Goal: Information Seeking & Learning: Check status

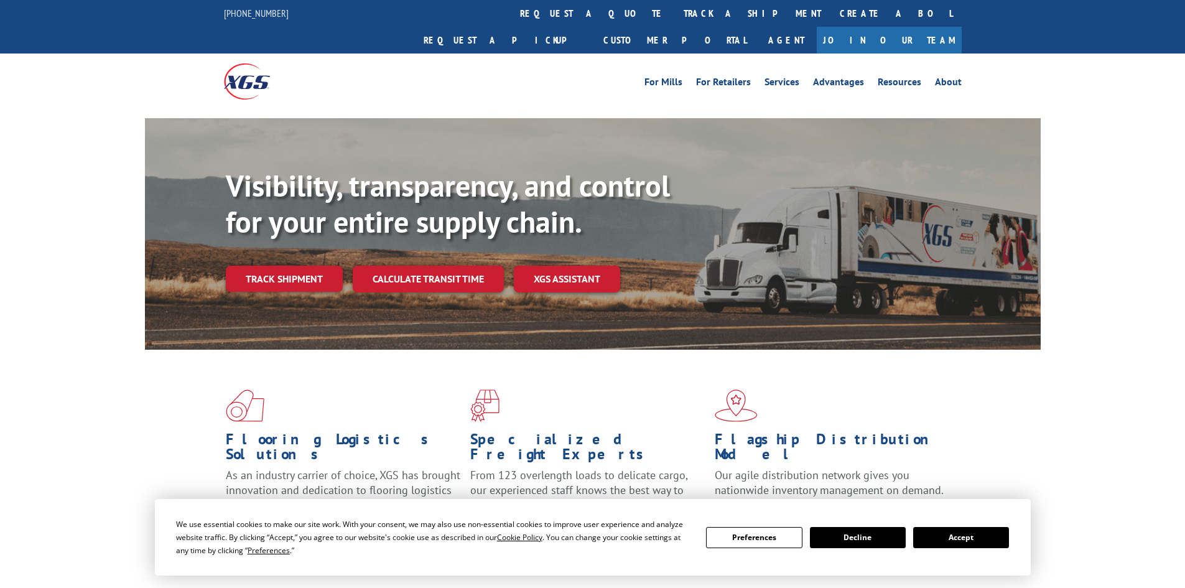
click at [277, 265] on div "Visibility, transparency, and control for your entire supply chain. Track shipm…" at bounding box center [633, 255] width 815 height 174
click at [276, 266] on link "Track shipment" at bounding box center [284, 279] width 117 height 26
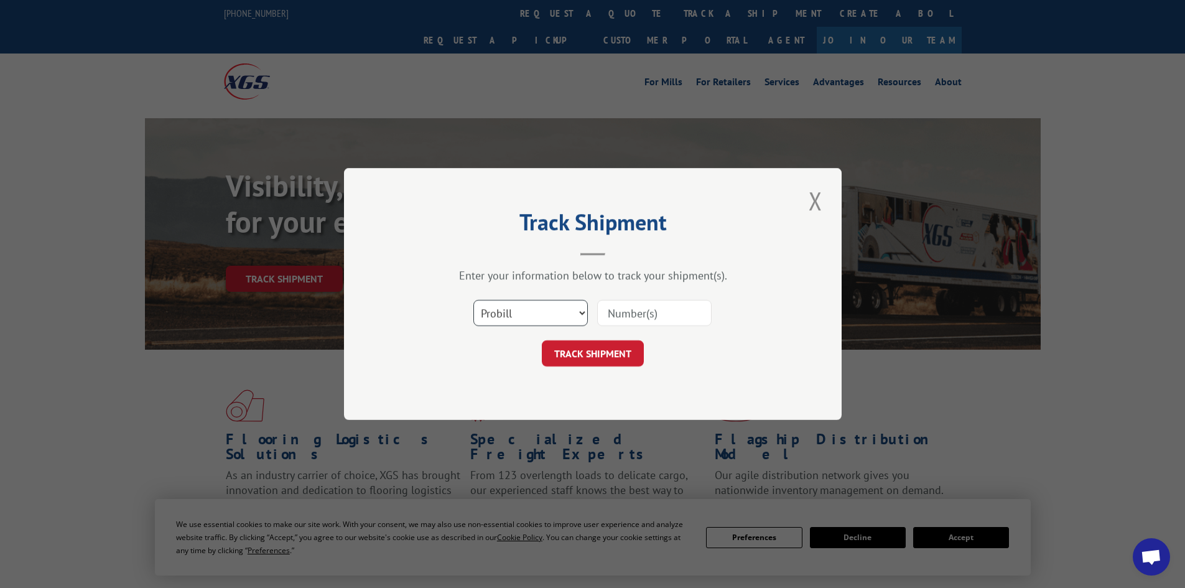
click at [496, 304] on select "Select category... Probill BOL PO" at bounding box center [530, 313] width 114 height 26
select select "bol"
click at [473, 300] on select "Select category... Probill BOL PO" at bounding box center [530, 313] width 114 height 26
click at [621, 308] on input at bounding box center [654, 313] width 114 height 26
paste input "422814"
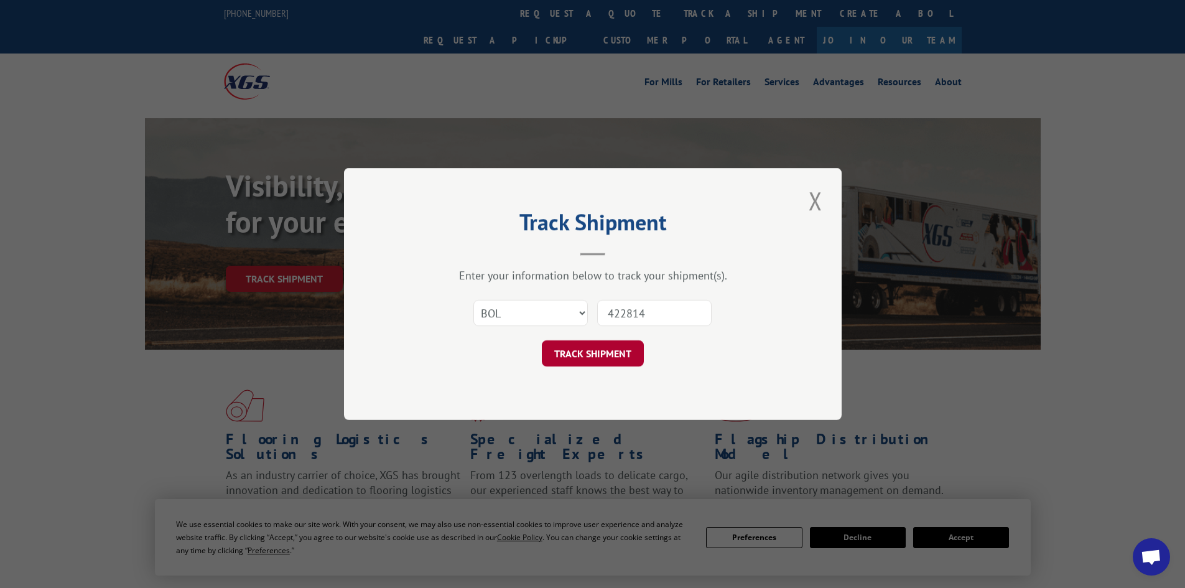
type input "422814"
click at [602, 364] on button "TRACK SHIPMENT" at bounding box center [593, 353] width 102 height 26
